Goal: Navigation & Orientation: Find specific page/section

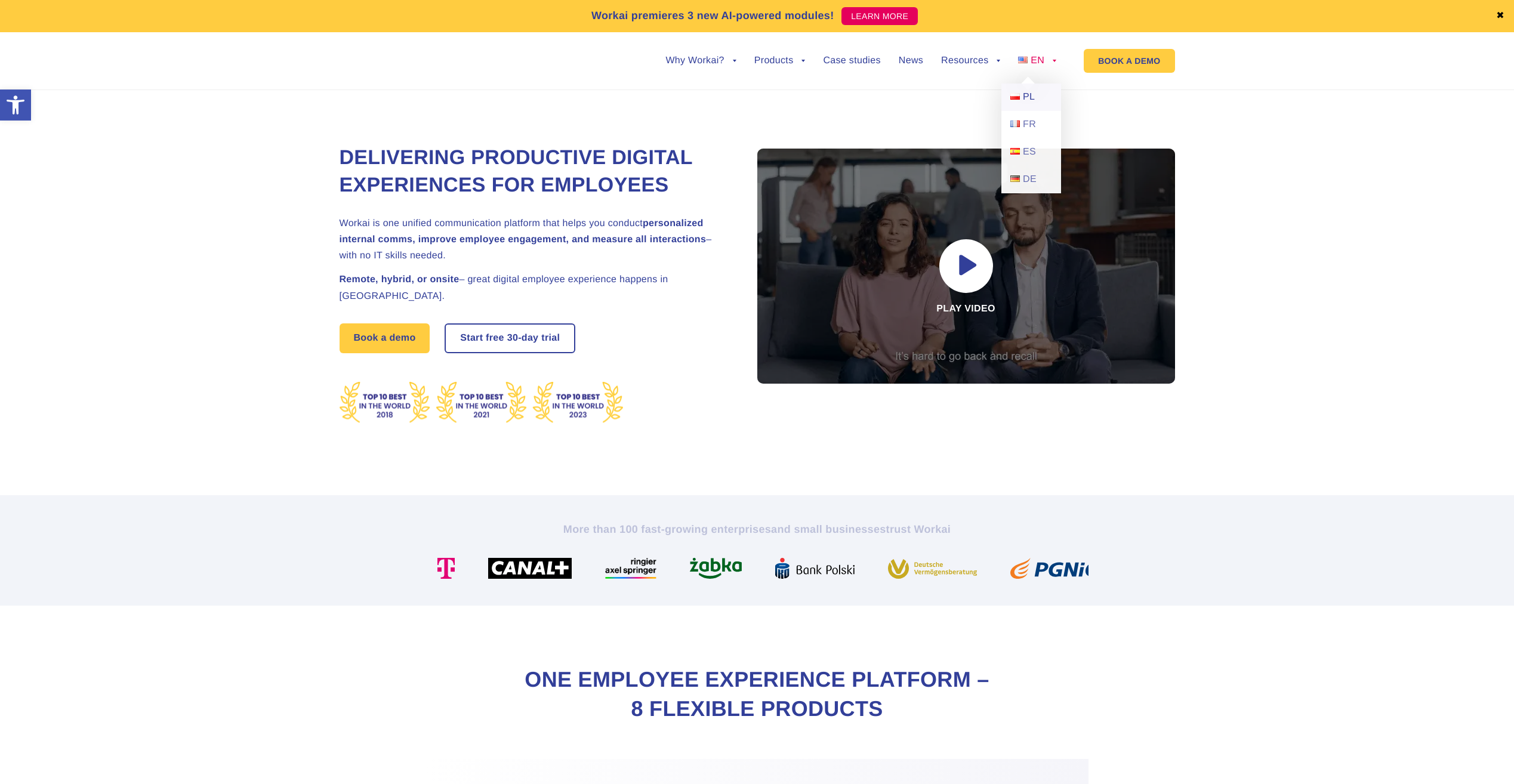
click at [1025, 92] on span "PL" at bounding box center [1028, 97] width 12 height 10
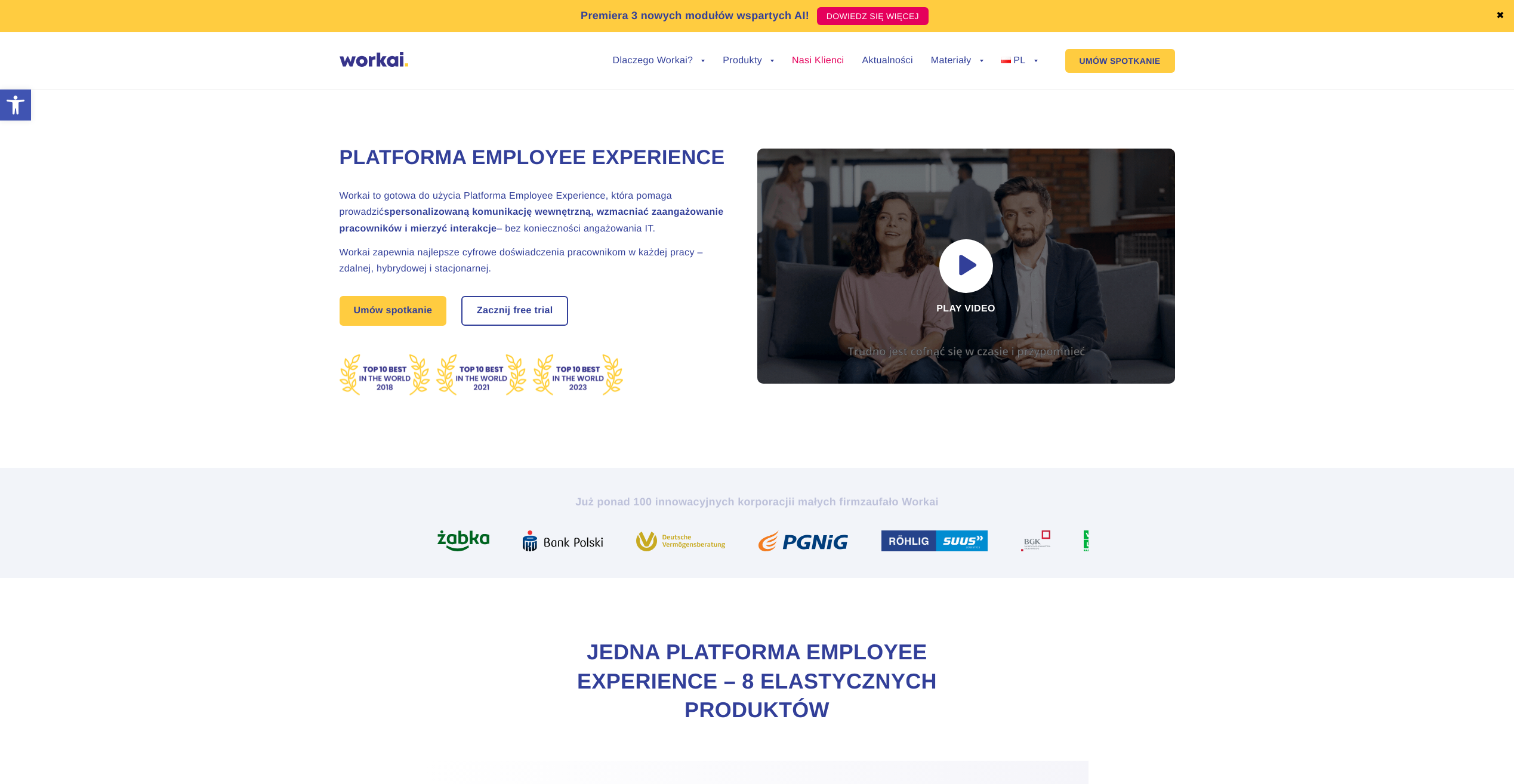
click at [803, 65] on link "Nasi Klienci" at bounding box center [818, 61] width 52 height 10
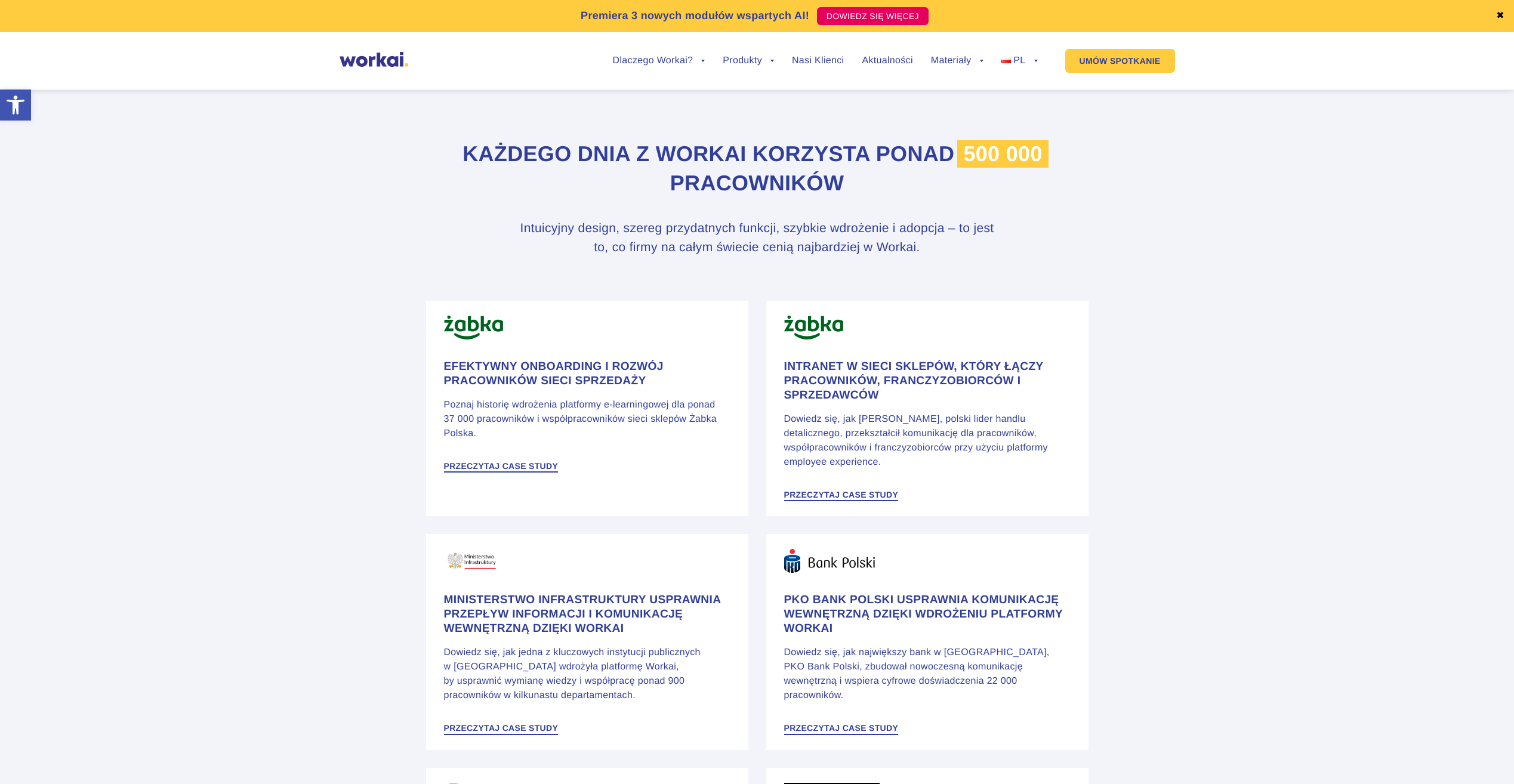
scroll to position [537, 0]
